Goal: Information Seeking & Learning: Learn about a topic

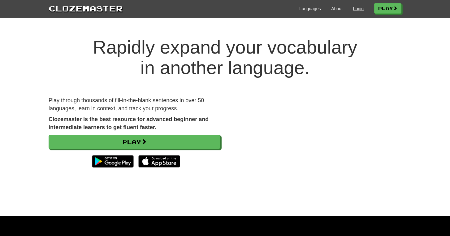
click at [357, 9] on link "Login" at bounding box center [358, 9] width 11 height 6
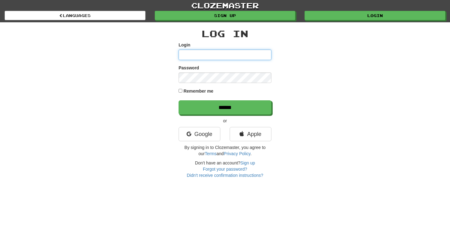
type input "**********"
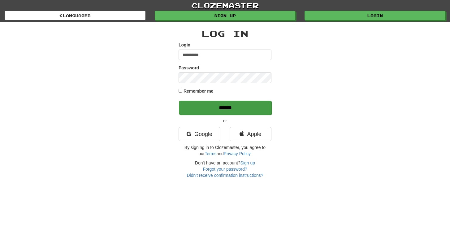
click at [231, 106] on input "******" at bounding box center [225, 108] width 93 height 14
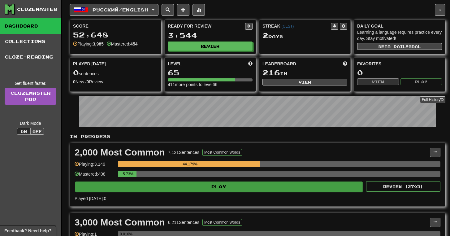
click at [197, 191] on button "Play" at bounding box center [219, 187] width 288 height 11
select select "**"
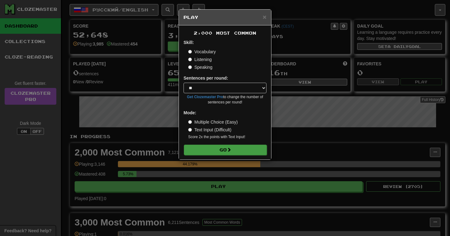
click at [198, 148] on button "Go" at bounding box center [225, 150] width 83 height 11
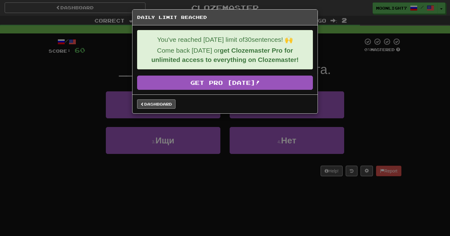
click at [158, 106] on link "Dashboard" at bounding box center [156, 103] width 38 height 9
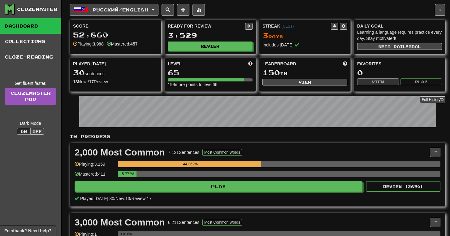
click at [133, 11] on span "Русский / English" at bounding box center [121, 9] width 56 height 5
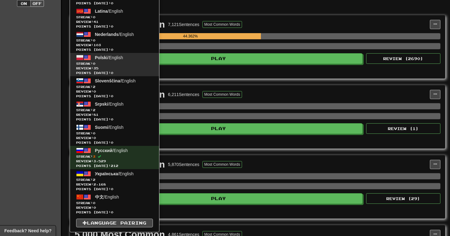
scroll to position [182, 0]
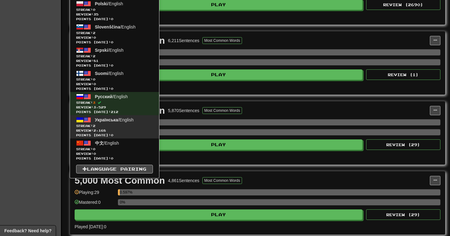
click at [129, 127] on span "Streak: 2" at bounding box center [114, 126] width 77 height 5
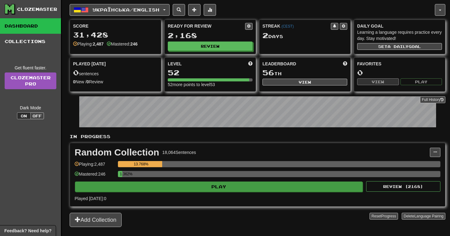
click at [200, 182] on button "Play" at bounding box center [219, 187] width 288 height 11
select select "**"
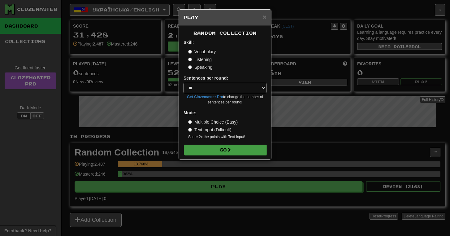
click at [238, 145] on button "Go" at bounding box center [225, 150] width 83 height 11
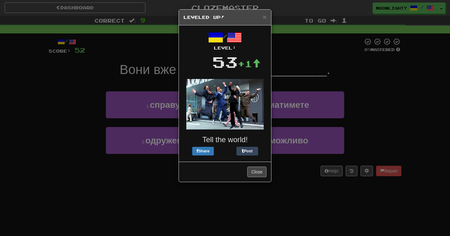
click at [259, 174] on button "Close" at bounding box center [257, 172] width 19 height 11
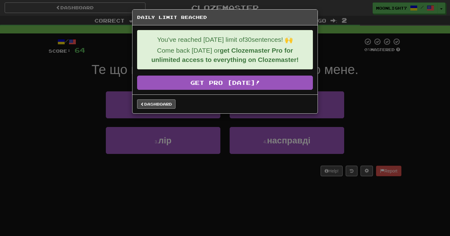
click at [161, 106] on link "Dashboard" at bounding box center [156, 103] width 38 height 9
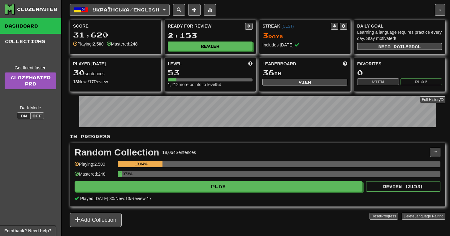
click at [140, 14] on button "Українська / English" at bounding box center [120, 10] width 100 height 12
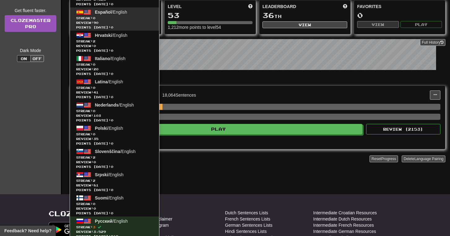
scroll to position [112, 0]
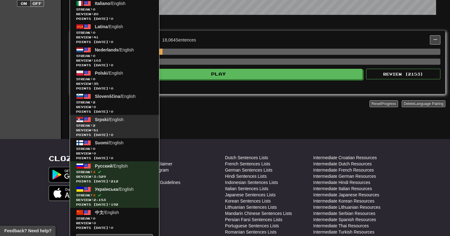
click at [144, 122] on link "Srpski / English Streak: 2 Review: 81 Points today: 0" at bounding box center [114, 126] width 89 height 23
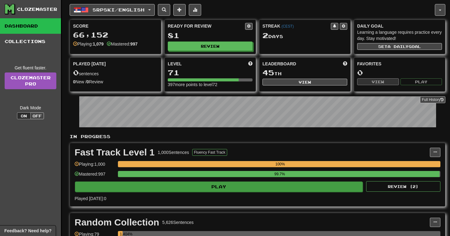
click at [208, 185] on button "Play" at bounding box center [219, 187] width 288 height 11
select select "**"
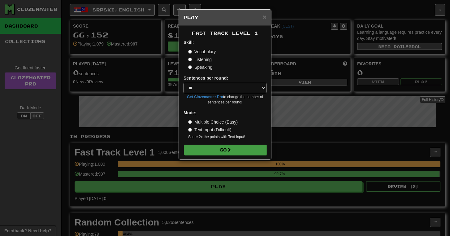
click at [223, 147] on button "Go" at bounding box center [225, 150] width 83 height 11
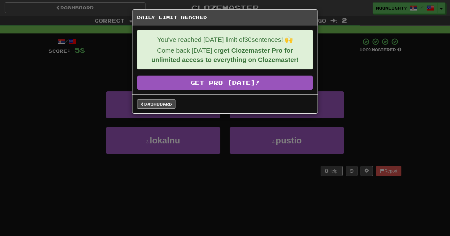
click at [160, 105] on link "Dashboard" at bounding box center [156, 103] width 38 height 9
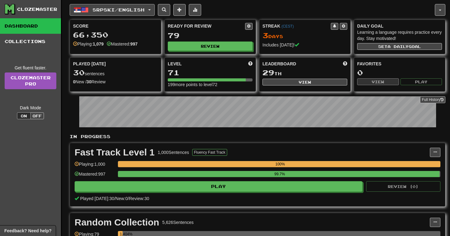
click at [153, 12] on button "Srpski / English" at bounding box center [112, 10] width 85 height 12
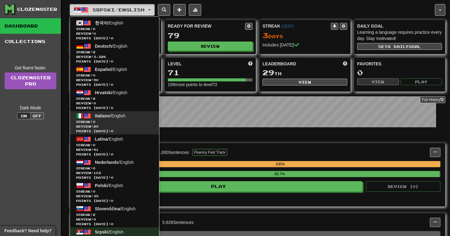
scroll to position [60, 0]
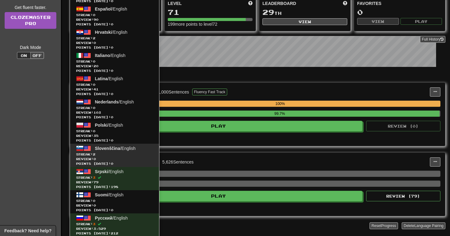
click at [141, 157] on span "Review: 0" at bounding box center [114, 159] width 77 height 5
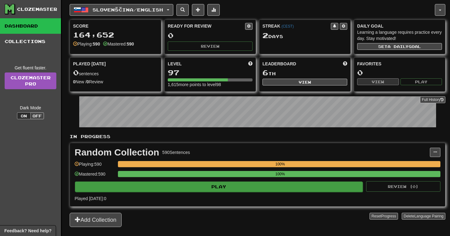
click at [204, 185] on button "Play" at bounding box center [219, 187] width 288 height 11
select select "**"
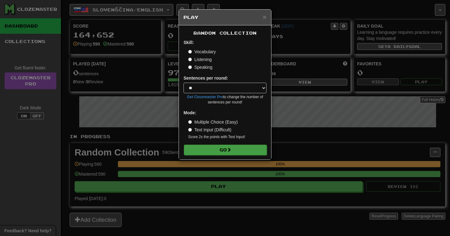
click at [203, 152] on button "Go" at bounding box center [225, 150] width 83 height 11
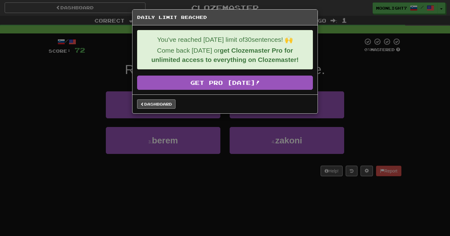
click at [170, 103] on link "Dashboard" at bounding box center [156, 103] width 38 height 9
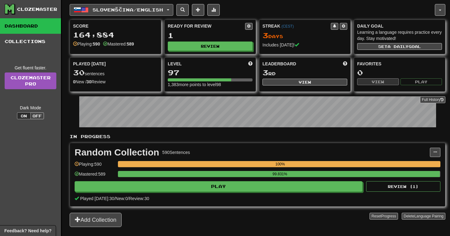
click at [125, 10] on span "Slovenščina / English" at bounding box center [128, 9] width 71 height 5
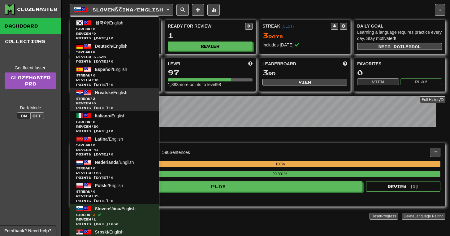
click at [137, 99] on span "Streak: 2" at bounding box center [114, 98] width 77 height 5
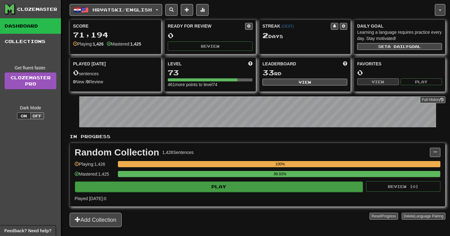
click at [177, 183] on button "Play" at bounding box center [219, 187] width 288 height 11
select select "**"
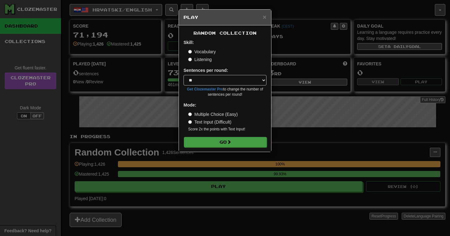
click at [196, 139] on button "Go" at bounding box center [225, 142] width 83 height 11
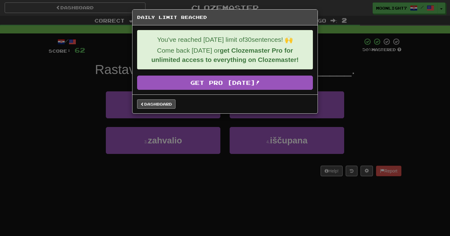
click at [157, 108] on link "Dashboard" at bounding box center [156, 103] width 38 height 9
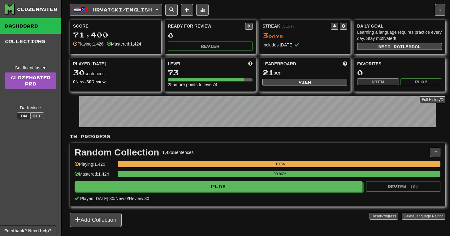
click at [134, 11] on span "Hrvatski / English" at bounding box center [122, 9] width 59 height 5
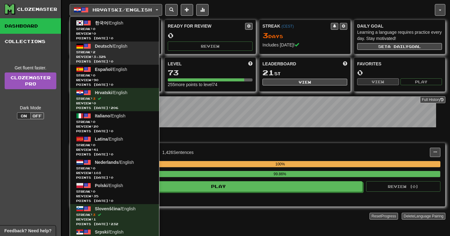
click at [127, 45] on span "Deutsch / English" at bounding box center [111, 46] width 33 height 5
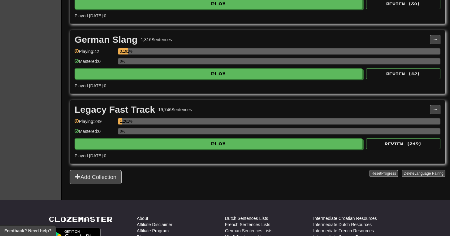
scroll to position [532, 0]
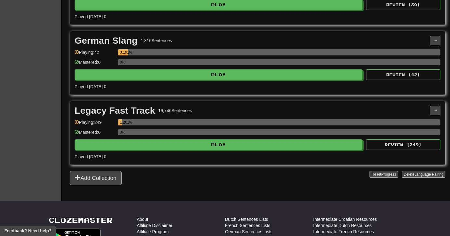
click at [111, 180] on button "Add Collection" at bounding box center [96, 178] width 52 height 14
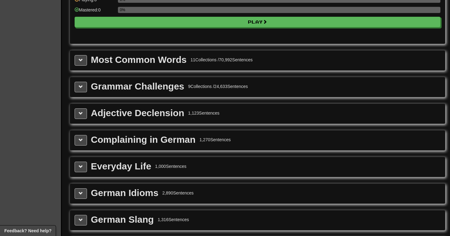
scroll to position [647, 0]
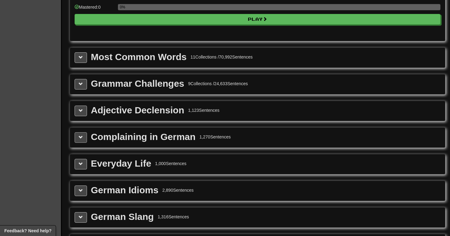
click at [83, 142] on button at bounding box center [81, 137] width 12 height 11
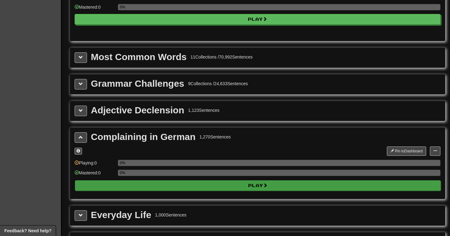
click at [120, 184] on button "Play" at bounding box center [258, 185] width 366 height 11
select select "**"
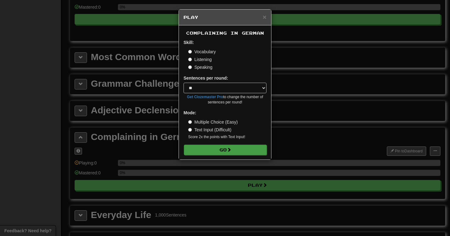
click at [212, 149] on button "Go" at bounding box center [225, 150] width 83 height 11
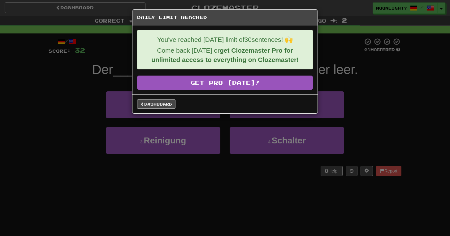
click at [171, 104] on link "Dashboard" at bounding box center [156, 103] width 38 height 9
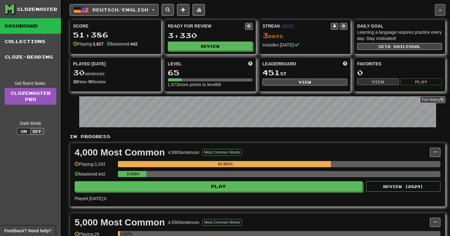
click at [438, 9] on button "button" at bounding box center [440, 10] width 11 height 12
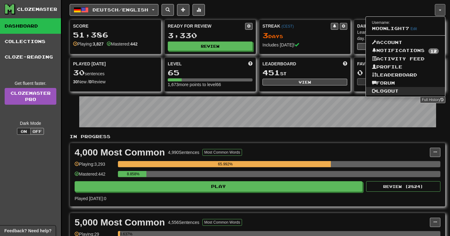
click at [391, 89] on link "Logout" at bounding box center [406, 91] width 80 height 8
